Goal: Task Accomplishment & Management: Use online tool/utility

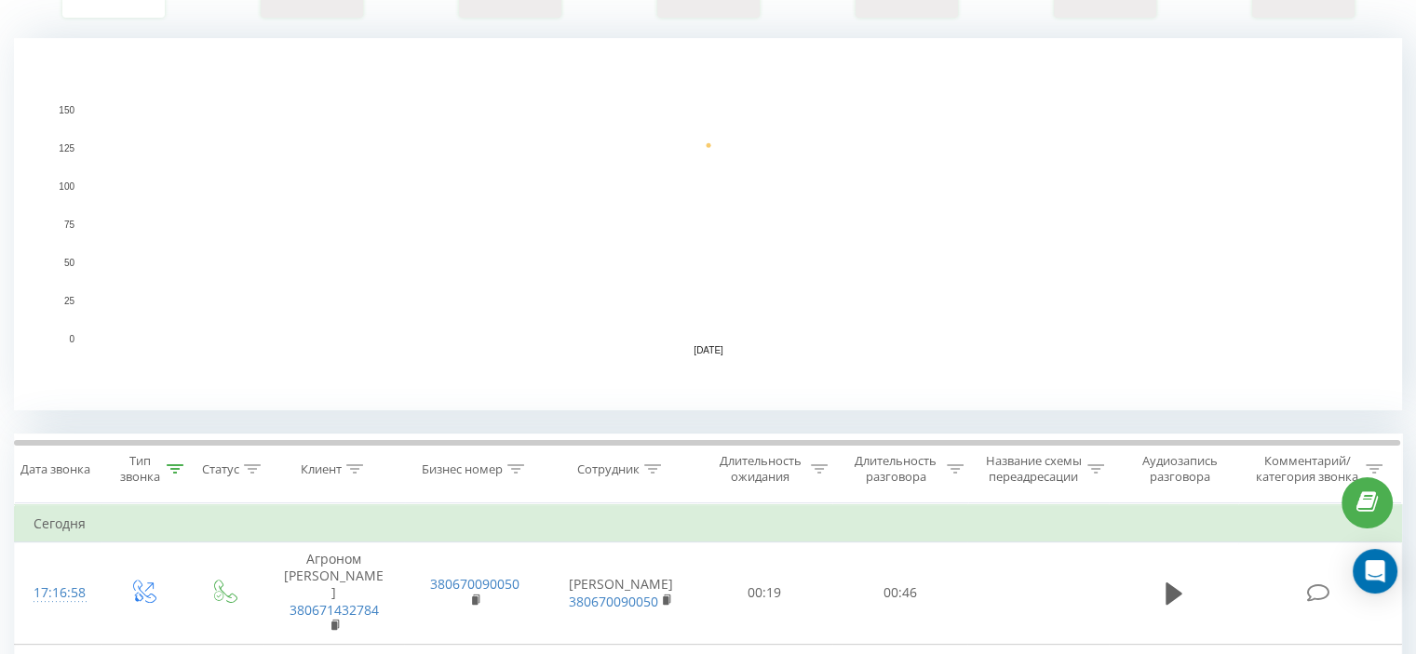
scroll to position [372, 0]
click at [175, 465] on icon at bounding box center [175, 466] width 17 height 9
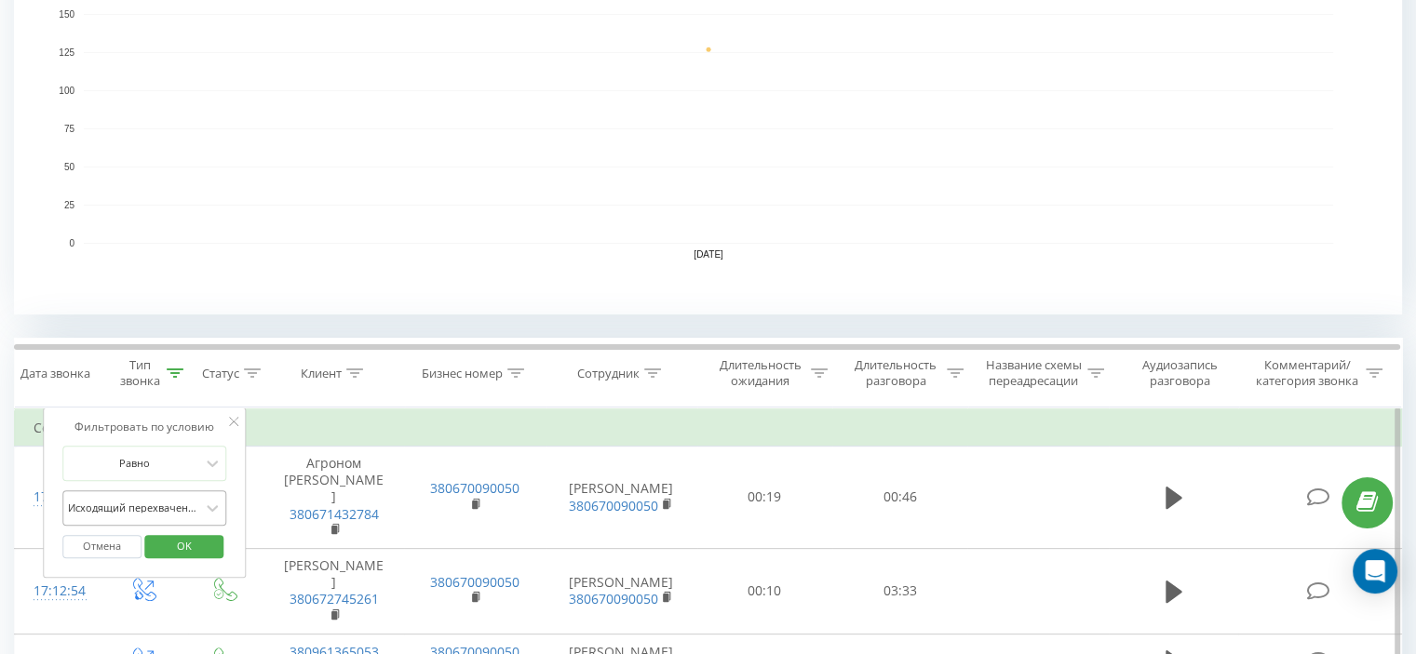
click at [182, 502] on div "Исходящий перехваченный" at bounding box center [144, 508] width 164 height 35
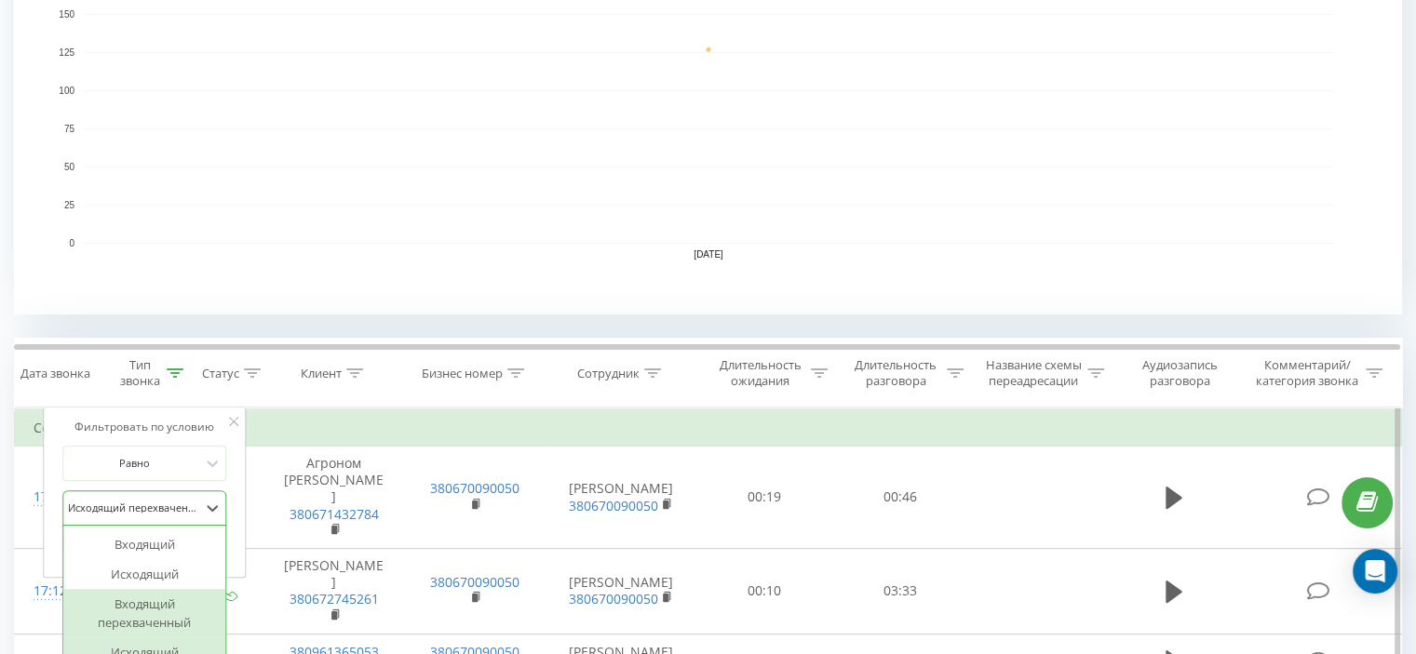
scroll to position [559, 0]
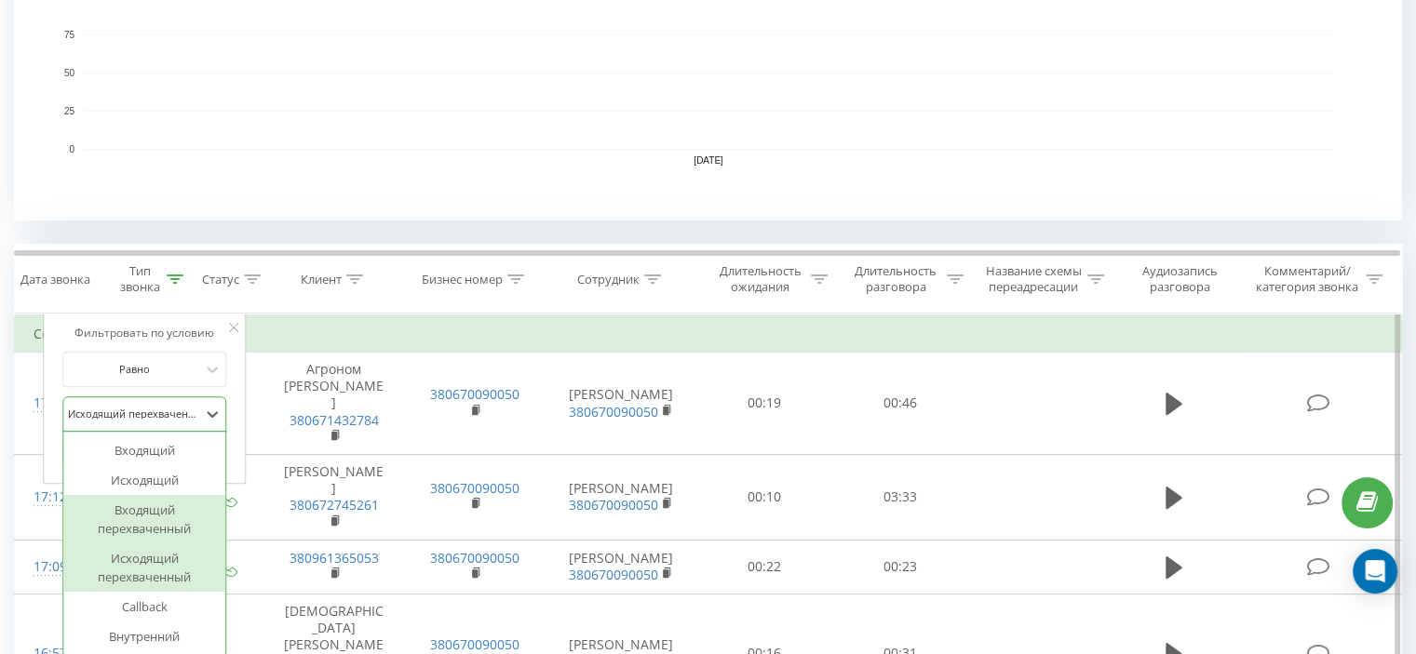
click at [160, 512] on div "Входящий перехваченный" at bounding box center [144, 519] width 162 height 48
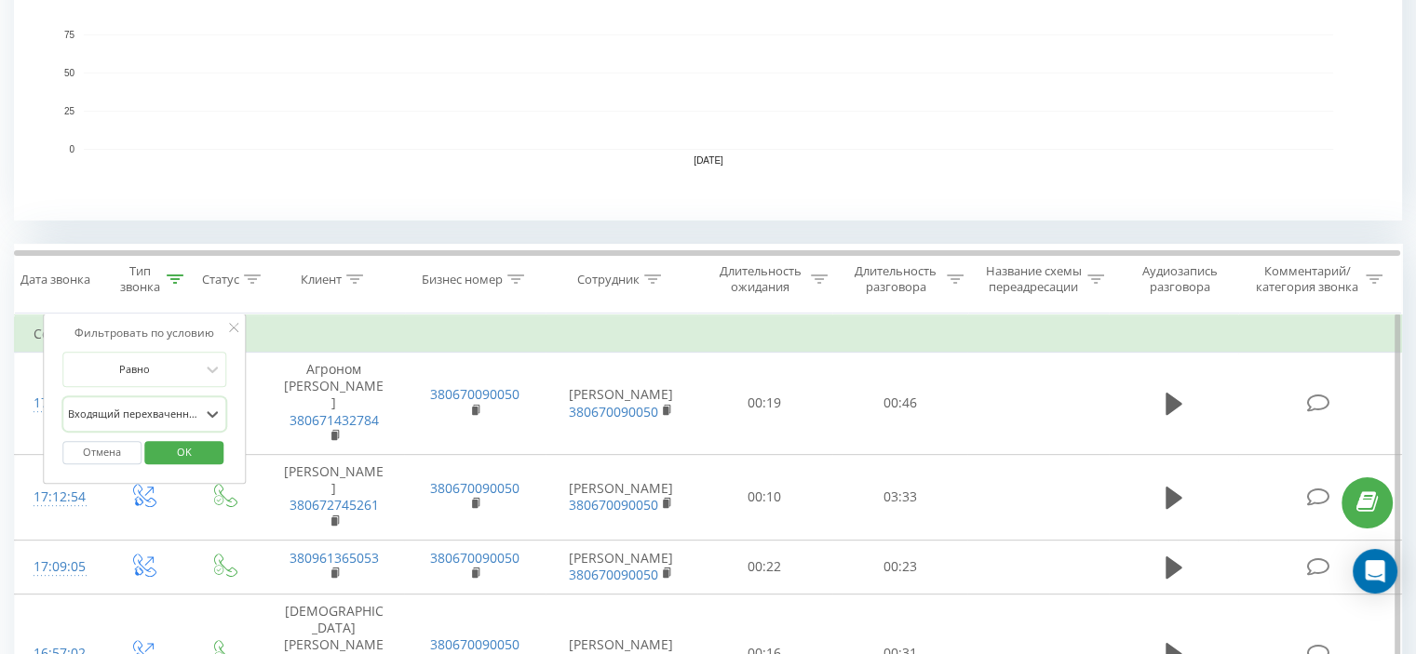
click at [194, 453] on span "OK" at bounding box center [184, 452] width 52 height 29
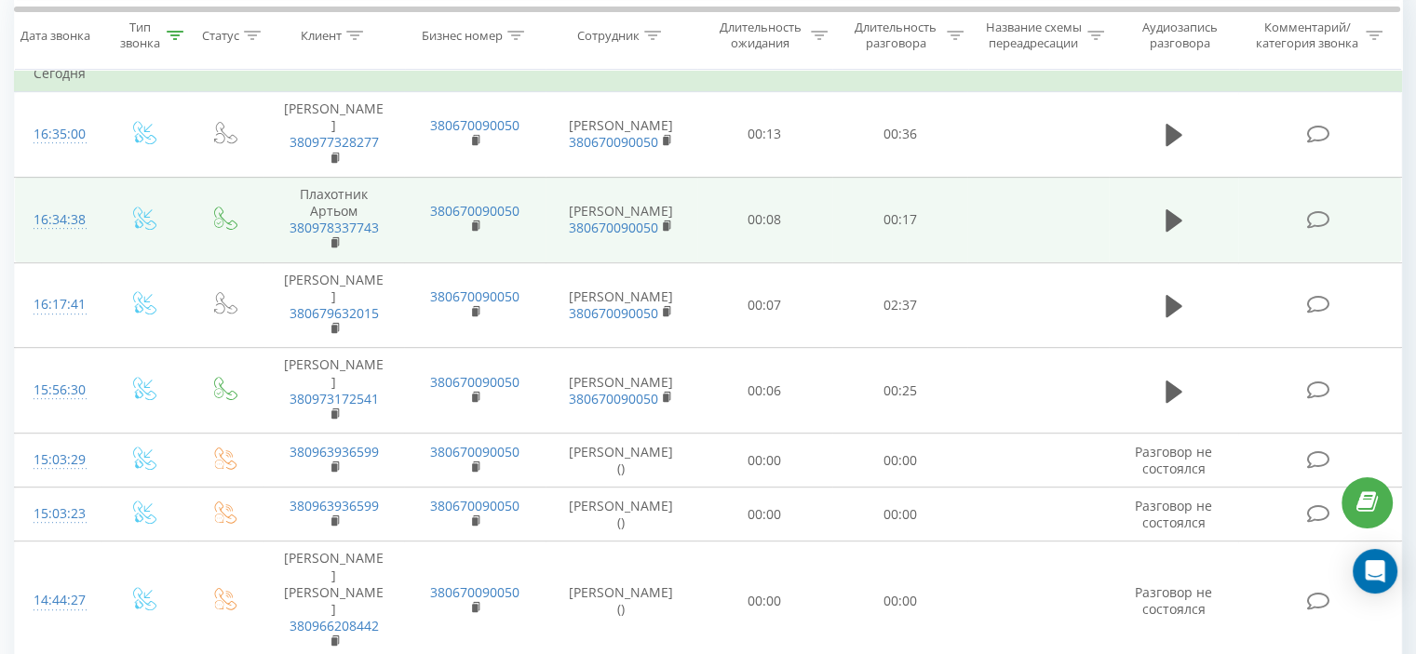
scroll to position [168, 0]
